Goal: Browse casually

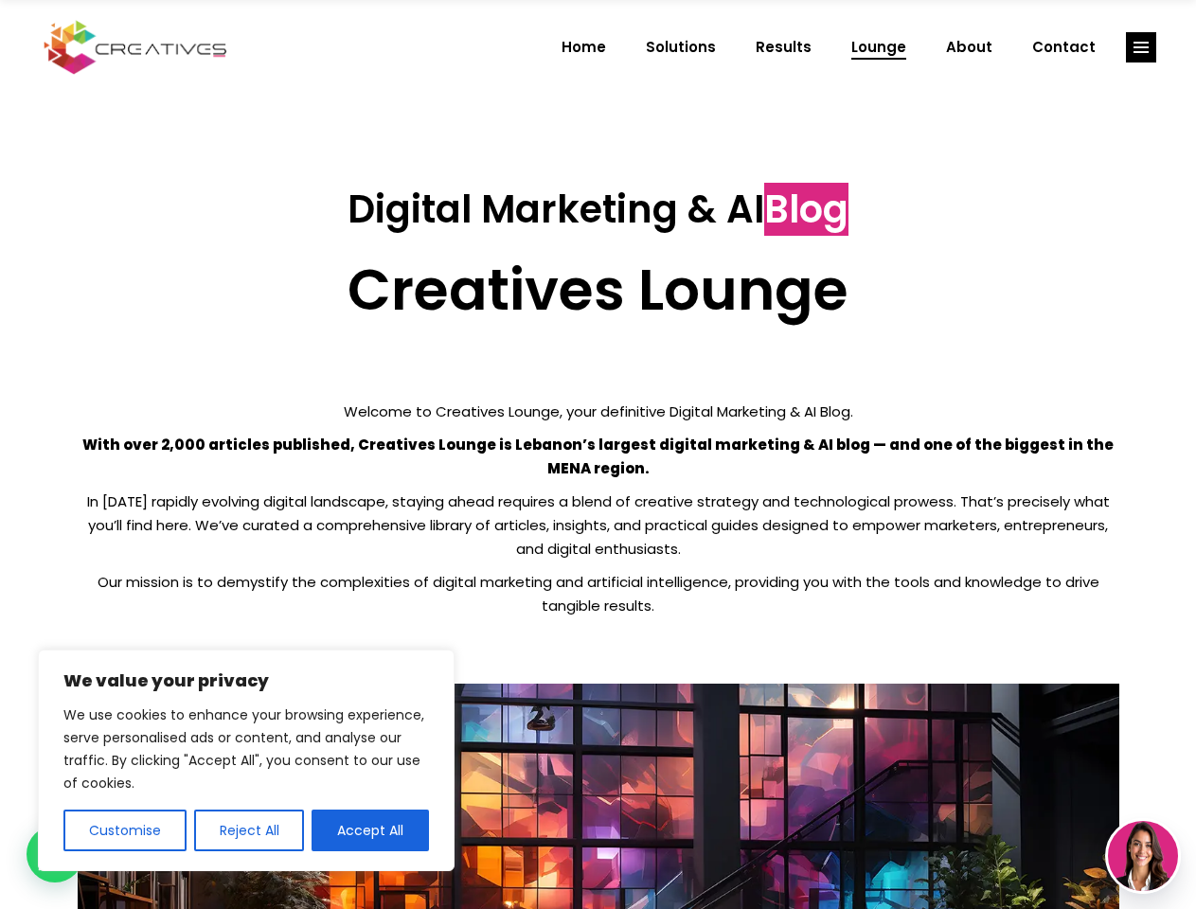
click at [598, 455] on p "With over 2,000 articles published, Creatives Lounge is Lebanon’s largest digit…" at bounding box center [599, 456] width 1042 height 47
click at [124, 830] on button "Customise" at bounding box center [124, 831] width 123 height 42
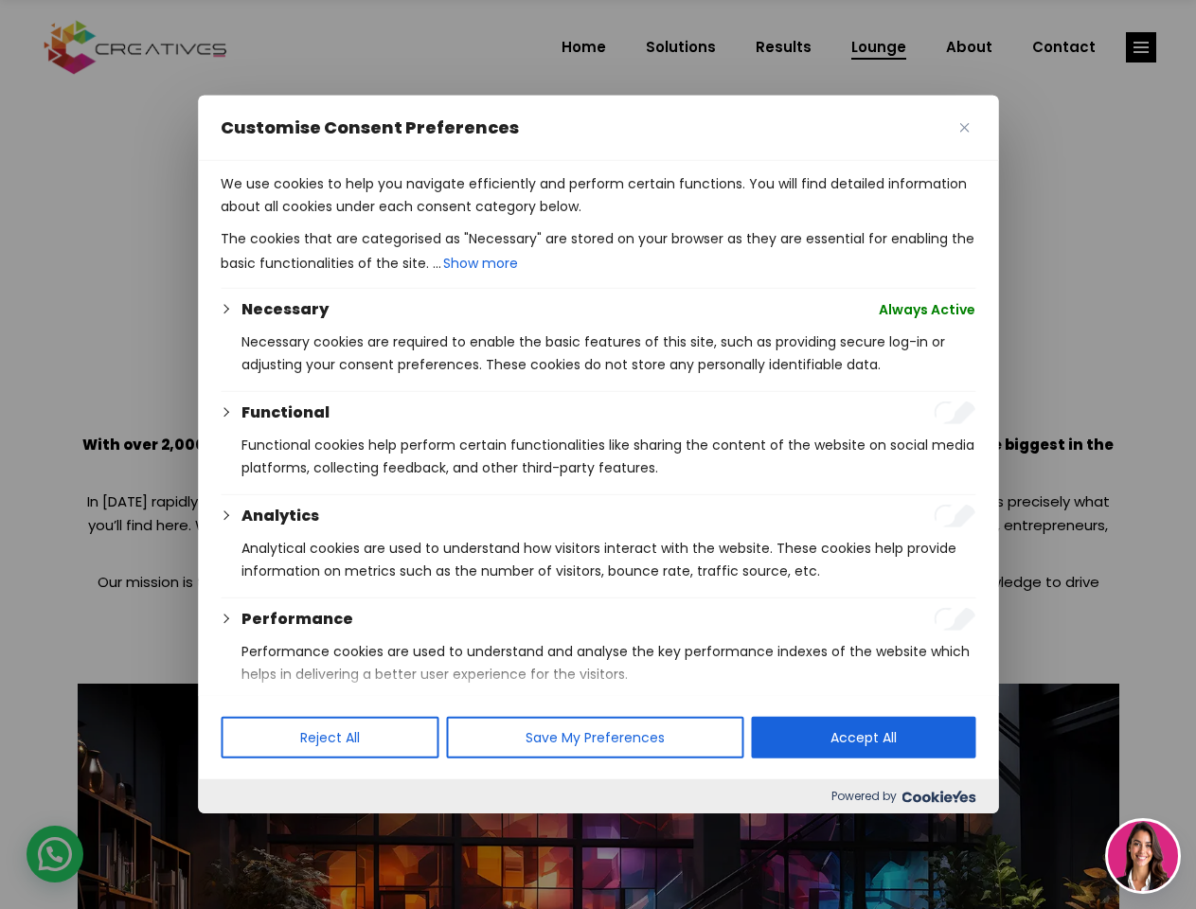
click at [248, 830] on div at bounding box center [598, 454] width 1196 height 909
click at [370, 830] on div at bounding box center [598, 454] width 1196 height 909
click at [1141, 47] on div at bounding box center [598, 454] width 1196 height 909
click at [1143, 856] on img at bounding box center [1143, 856] width 70 height 70
